Goal: Book appointment/travel/reservation

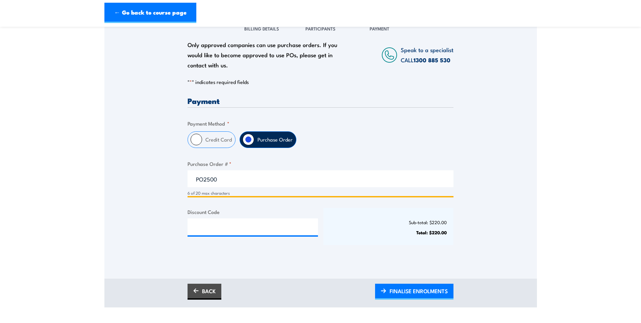
click at [229, 179] on input "PO2500" at bounding box center [321, 178] width 266 height 17
type input "PO25002159"
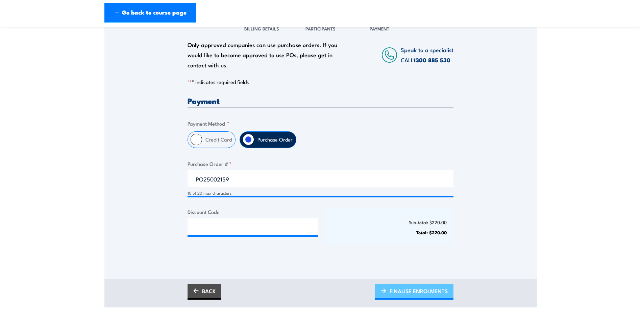
click at [396, 291] on span "FINALISE ENROLMENTS" at bounding box center [419, 291] width 58 height 18
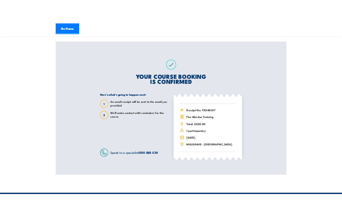
scroll to position [101, 0]
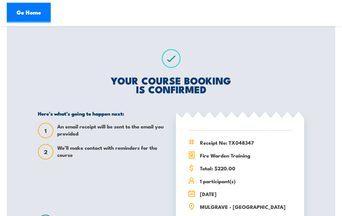
click at [128, 183] on div "Here’s what’s going to happen next: 1 An email receipt will be sent to the emai…" at bounding box center [102, 170] width 128 height 120
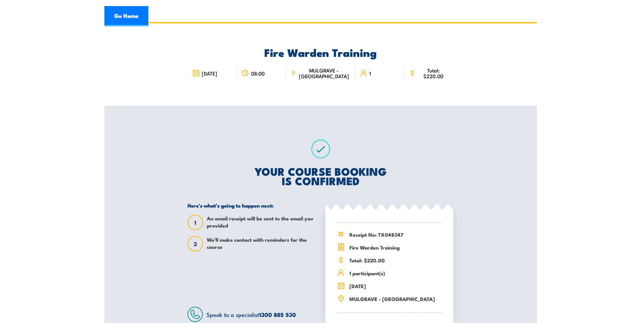
scroll to position [0, 0]
